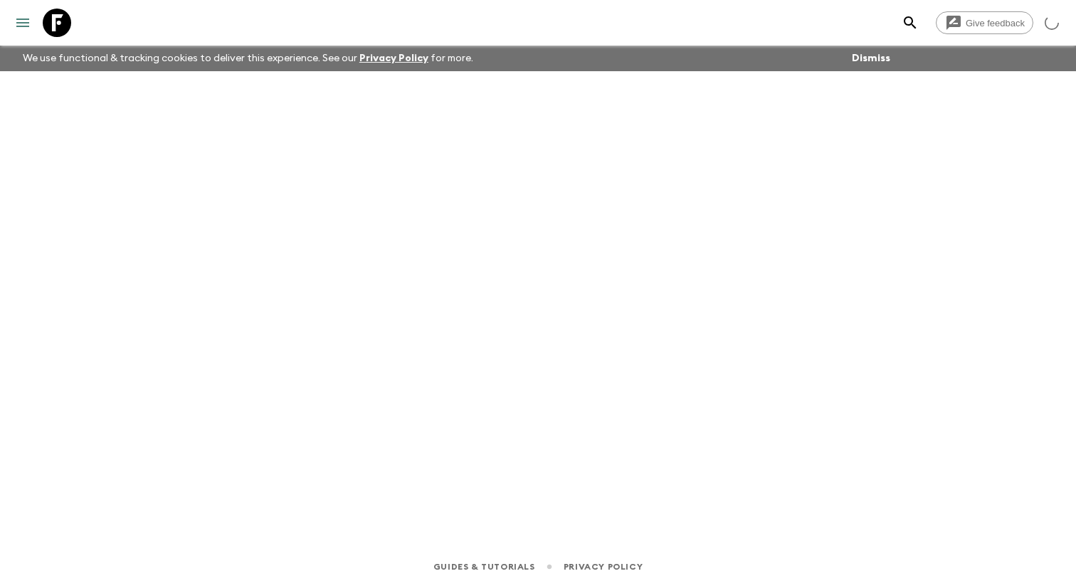
click at [29, 35] on button "menu" at bounding box center [23, 23] width 28 height 28
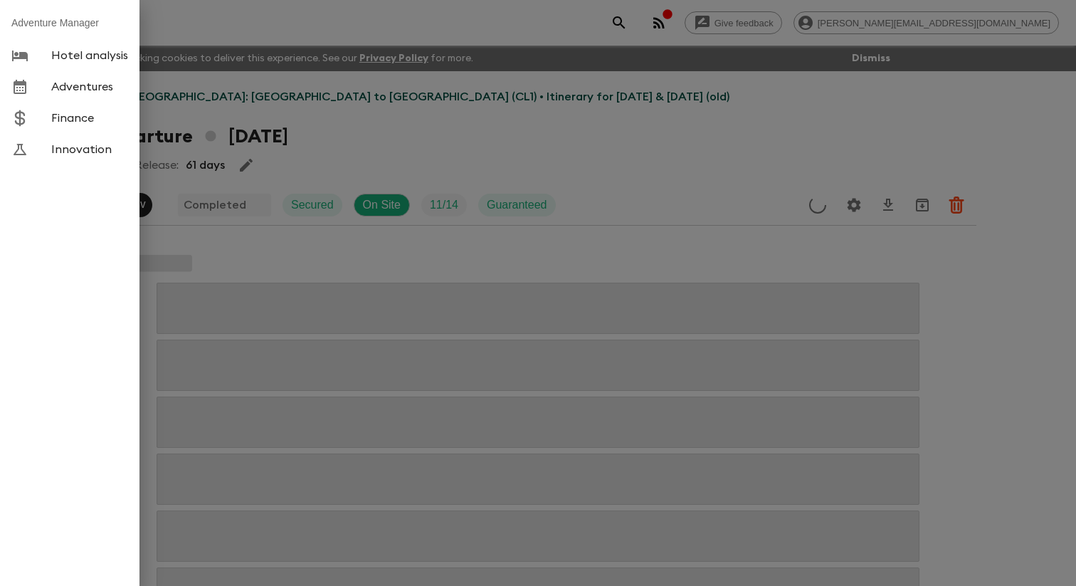
click at [68, 94] on span "Adventures" at bounding box center [89, 87] width 77 height 14
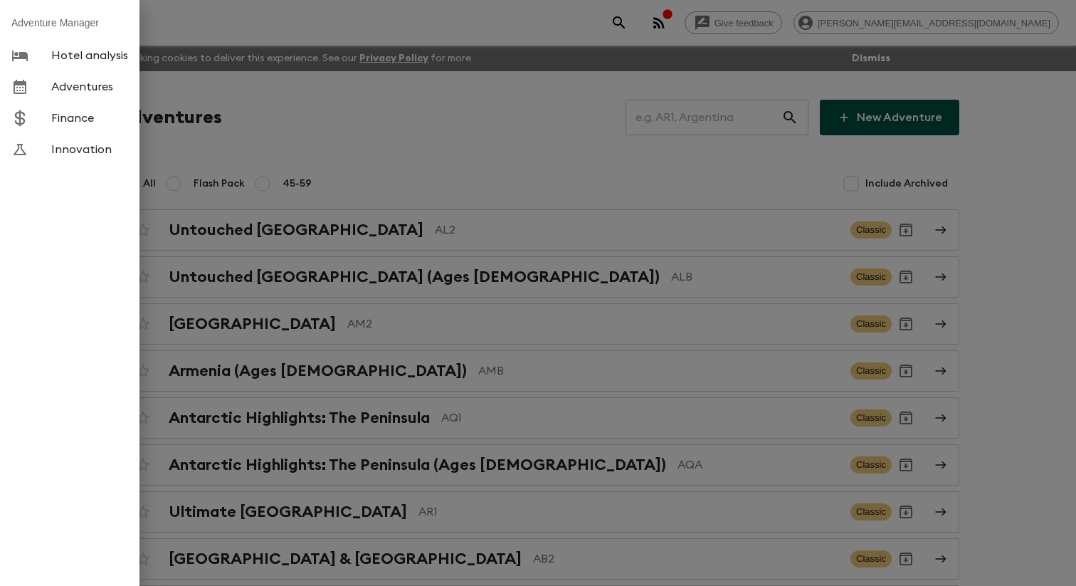
click at [224, 134] on div at bounding box center [538, 293] width 1076 height 586
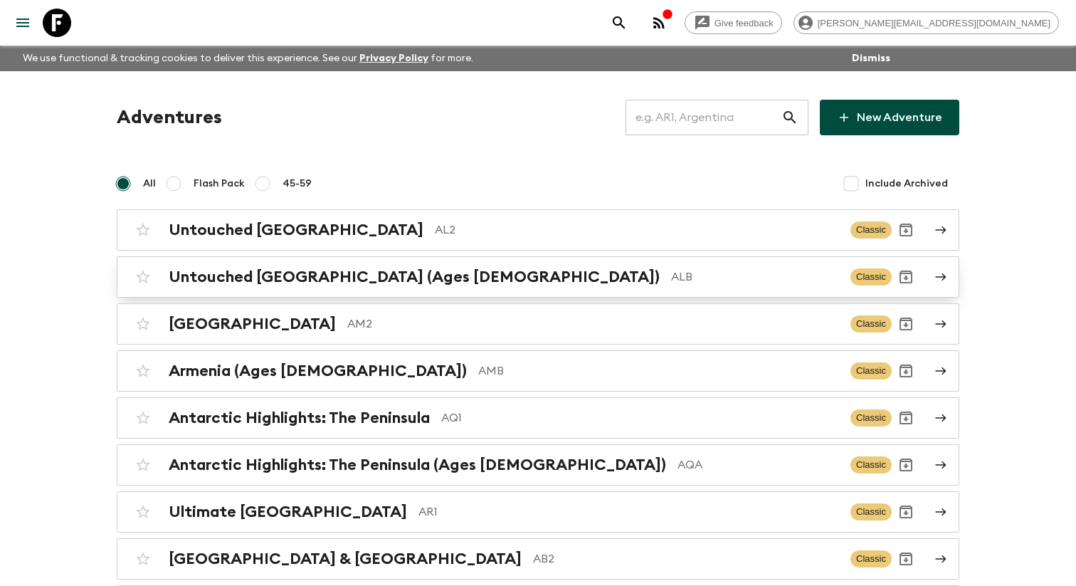
scroll to position [5171, 0]
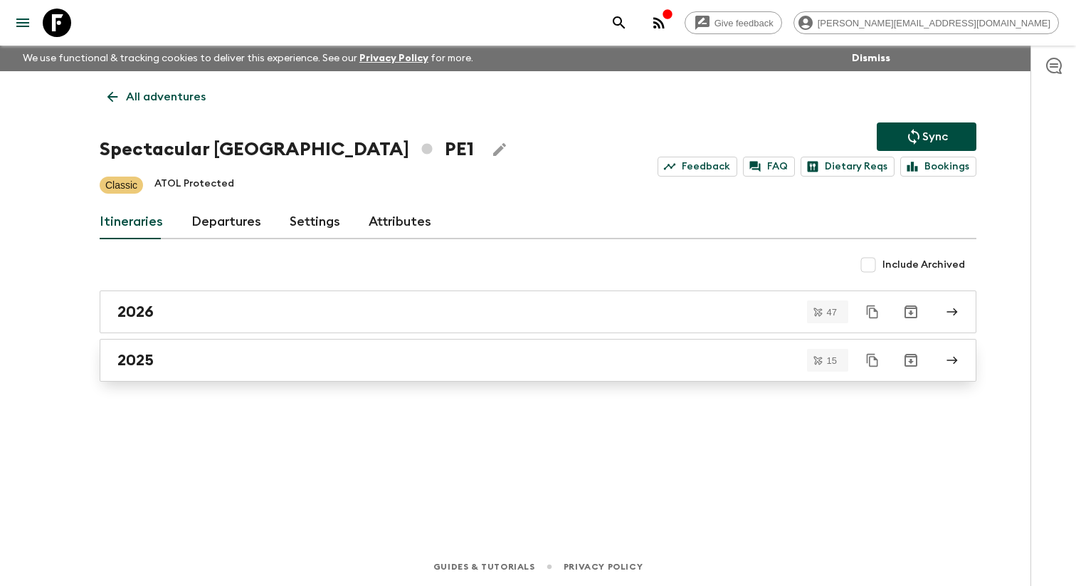
click at [191, 363] on div "2025" at bounding box center [524, 360] width 814 height 19
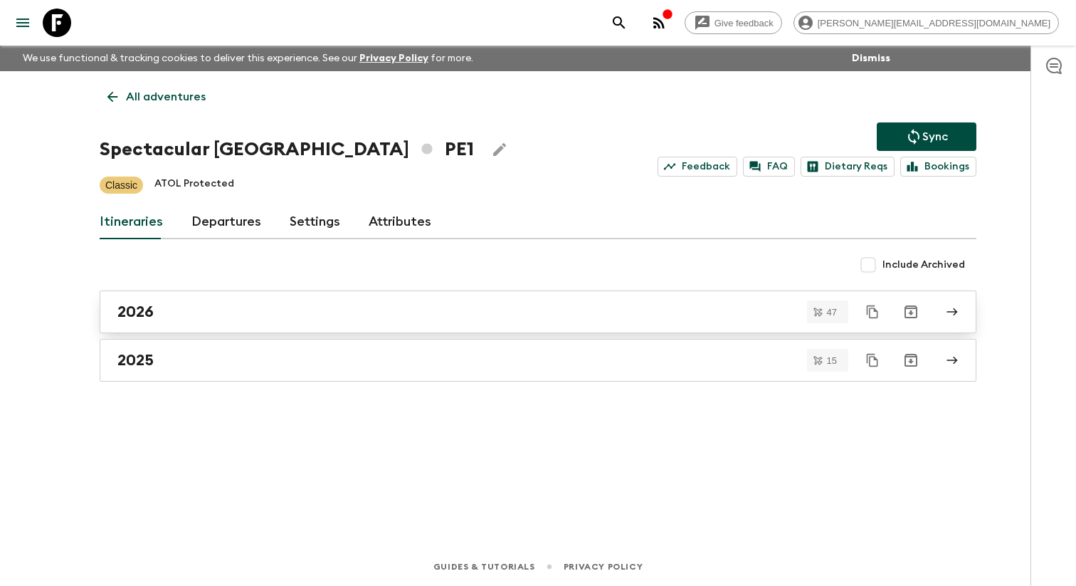
click at [260, 333] on link "2026" at bounding box center [538, 311] width 877 height 43
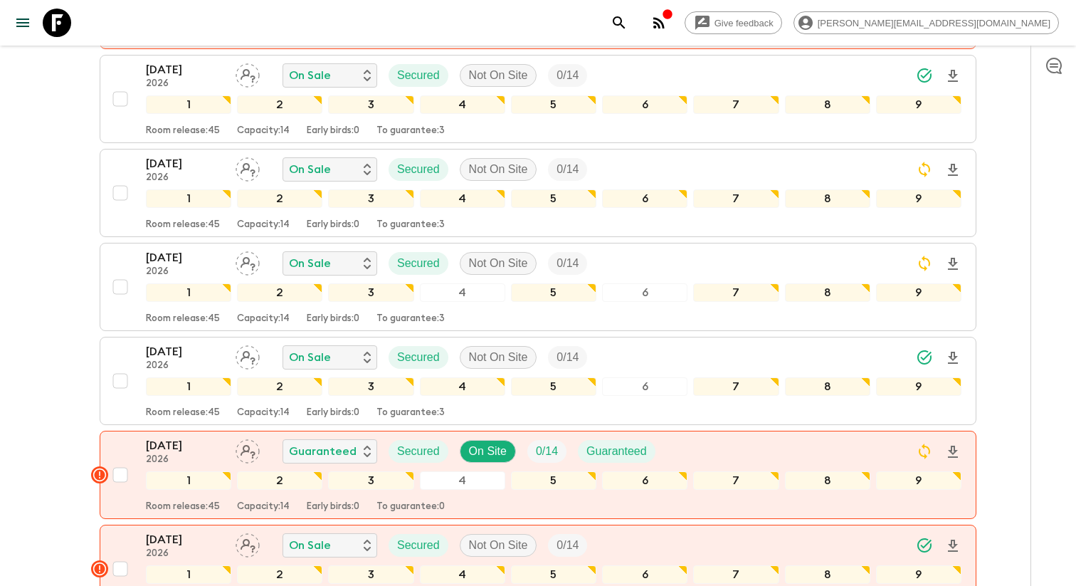
scroll to position [1576, 0]
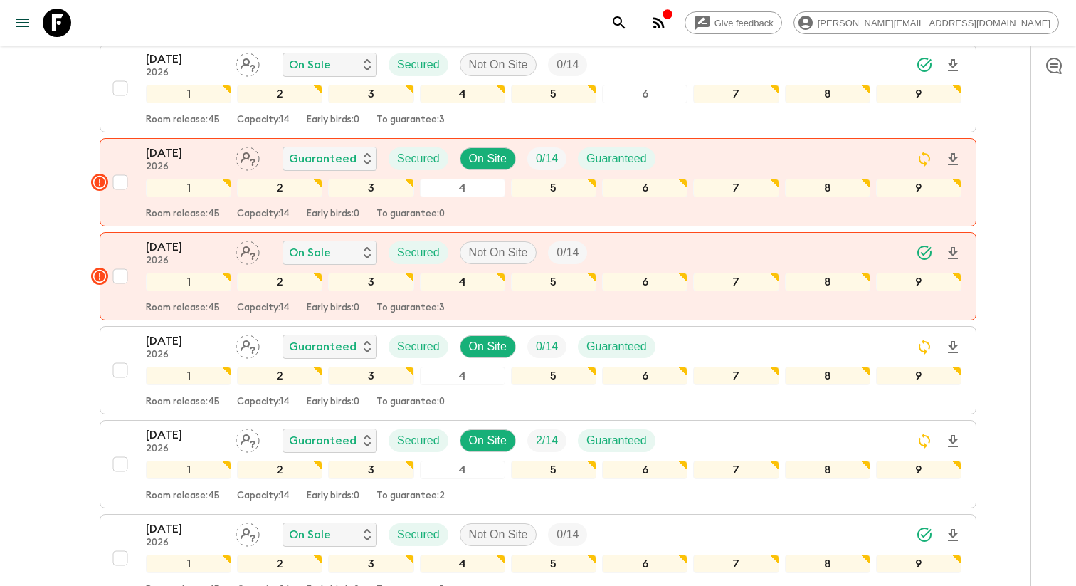
scroll to position [1914, 0]
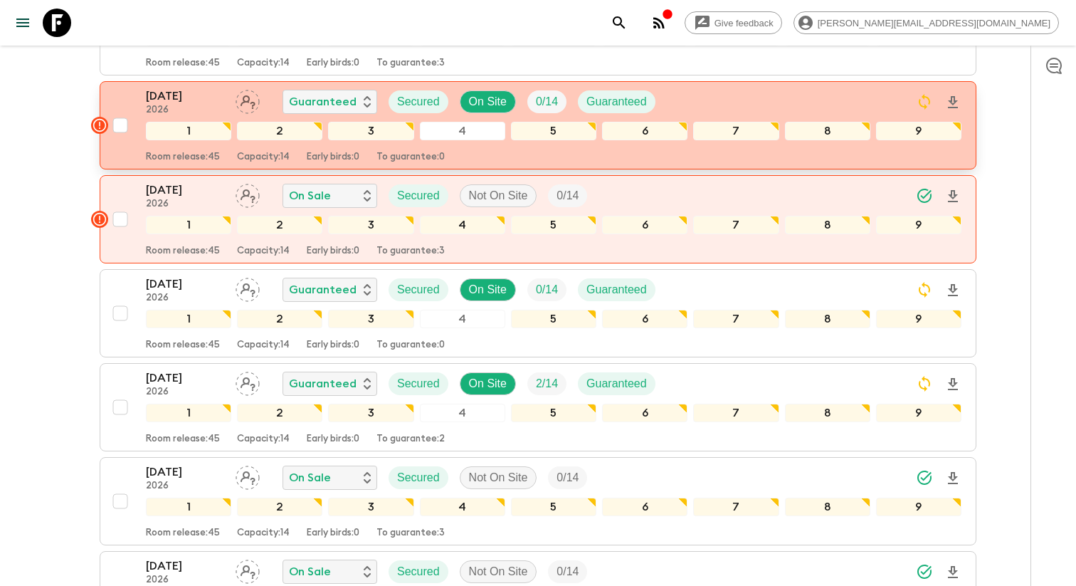
click at [178, 105] on p "[DATE]" at bounding box center [185, 96] width 78 height 17
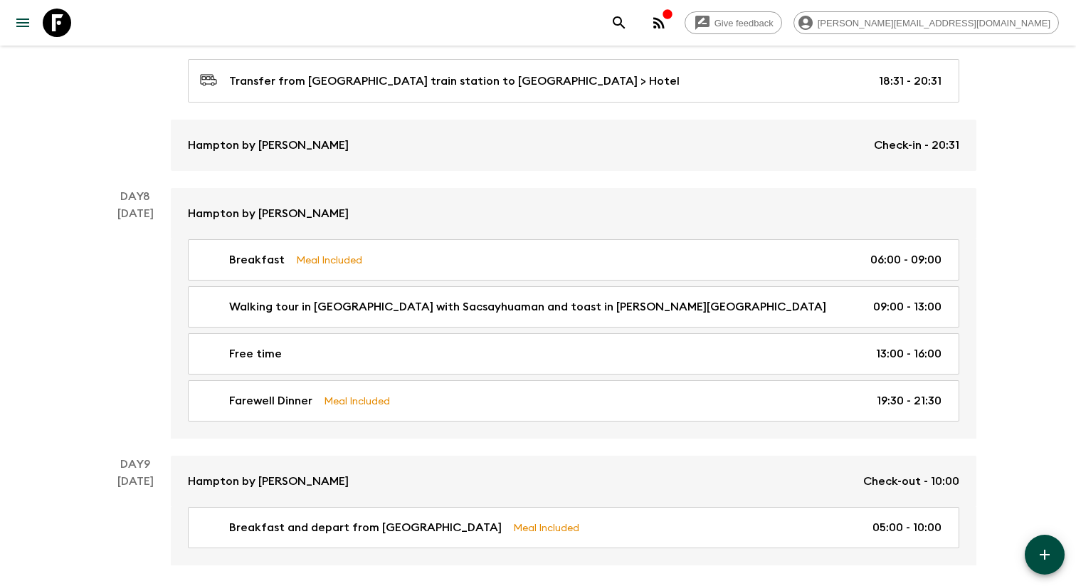
scroll to position [2709, 0]
